Goal: Information Seeking & Learning: Compare options

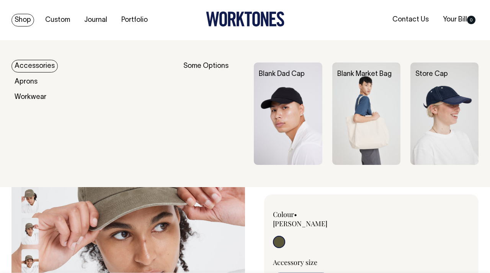
click at [283, 75] on link "Blank Dad Cap" at bounding box center [282, 74] width 46 height 7
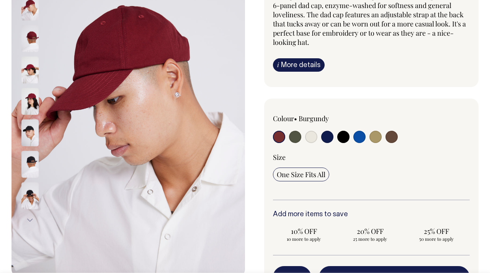
scroll to position [115, 0]
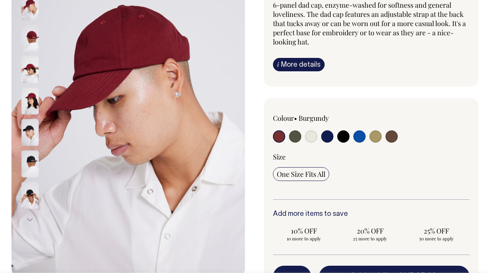
click at [295, 136] on input "radio" at bounding box center [295, 136] width 12 height 12
radio input "true"
select select "Olive"
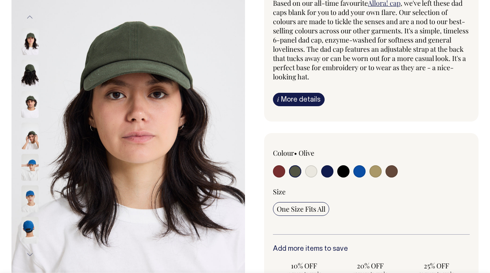
scroll to position [80, 0]
click at [313, 172] on input "radio" at bounding box center [311, 171] width 12 height 12
radio input "true"
select select "Natural"
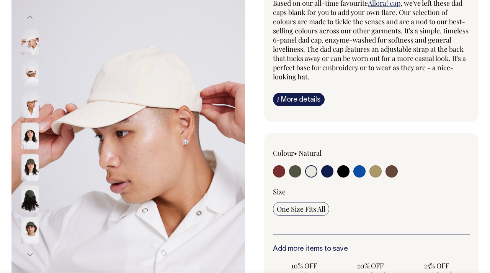
click at [326, 173] on input "radio" at bounding box center [327, 171] width 12 height 12
radio input "true"
select select "Dark Navy"
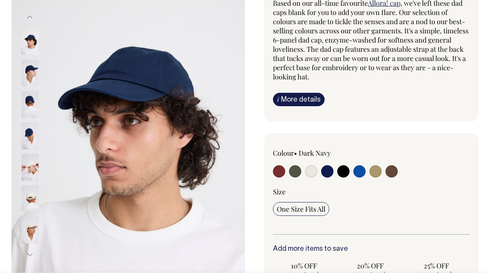
click at [344, 172] on input "radio" at bounding box center [343, 171] width 12 height 12
radio input "true"
select select "Black"
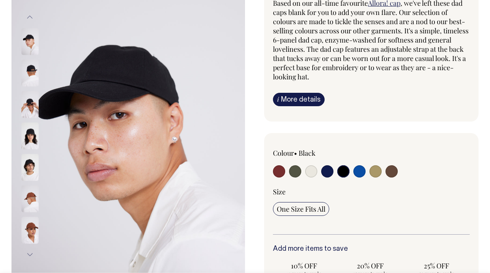
click at [364, 171] on input "radio" at bounding box center [360, 171] width 12 height 12
radio input "true"
select select "Worker Blue"
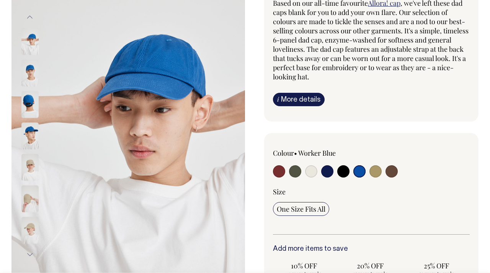
click at [372, 171] on input "radio" at bounding box center [376, 171] width 12 height 12
radio input "true"
select select "Washed Khaki"
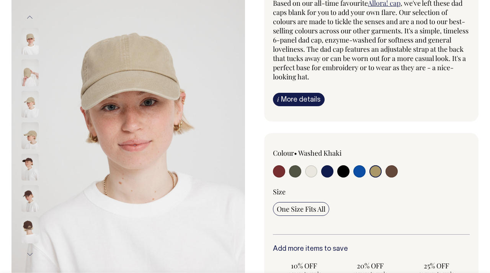
click at [391, 174] on input "radio" at bounding box center [392, 171] width 12 height 12
radio input "true"
select select "Espresso"
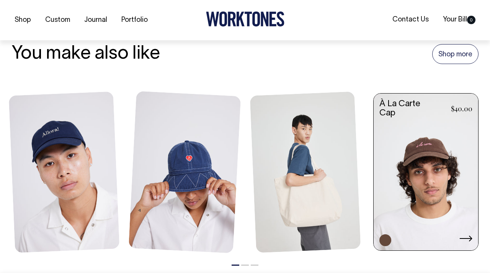
scroll to position [855, 0]
click at [471, 237] on icon at bounding box center [466, 238] width 13 height 6
